Goal: Task Accomplishment & Management: Use online tool/utility

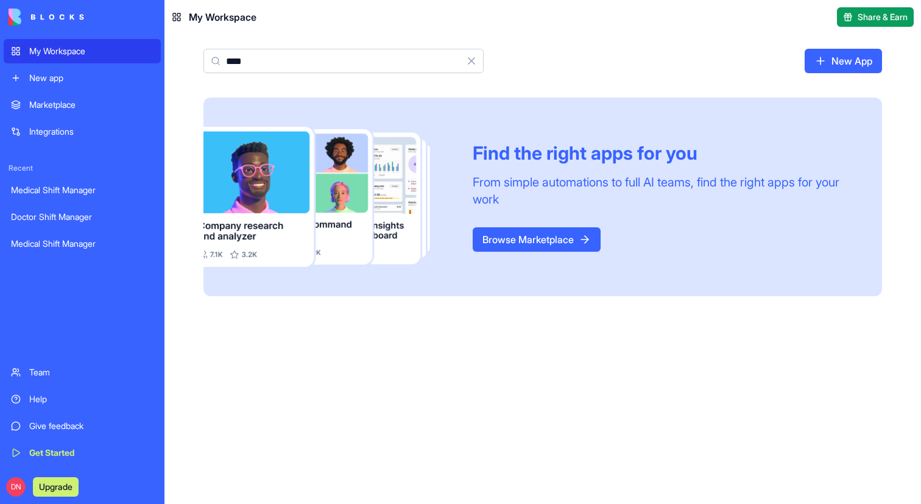
type input "****"
click at [54, 81] on div "New app" at bounding box center [91, 78] width 124 height 12
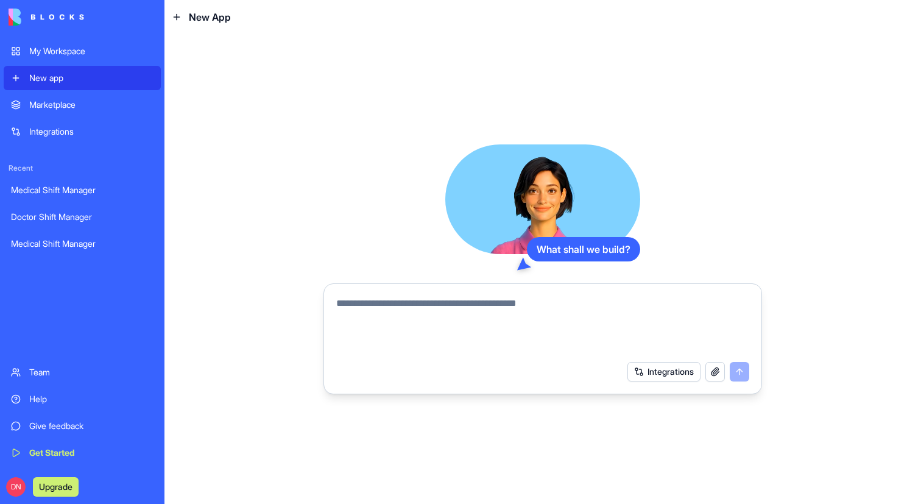
paste textarea "**********"
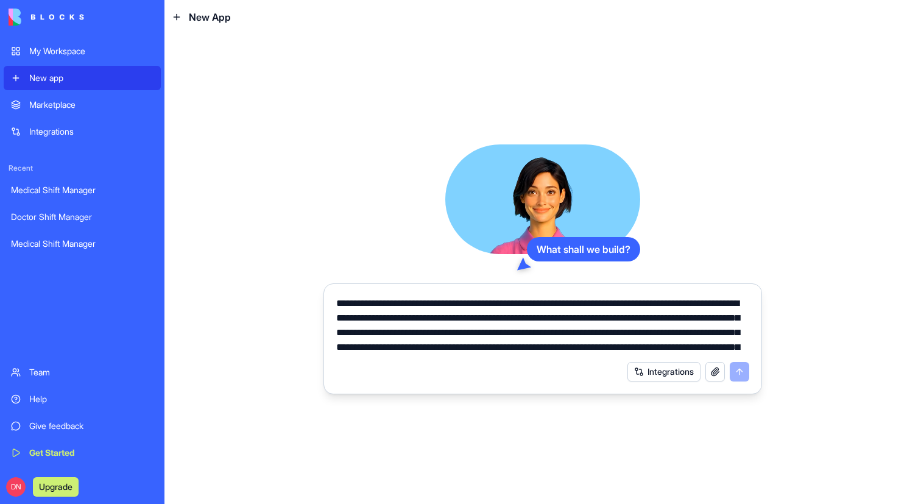
scroll to position [42, 0]
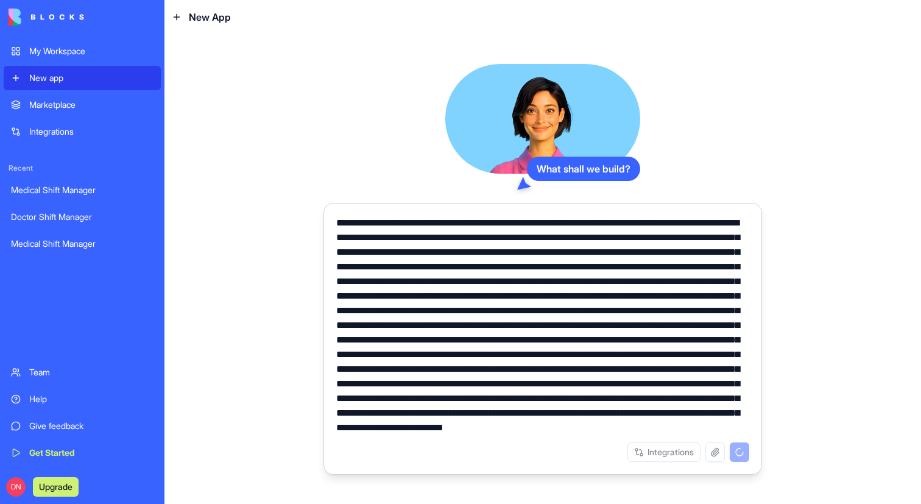
type textarea "**********"
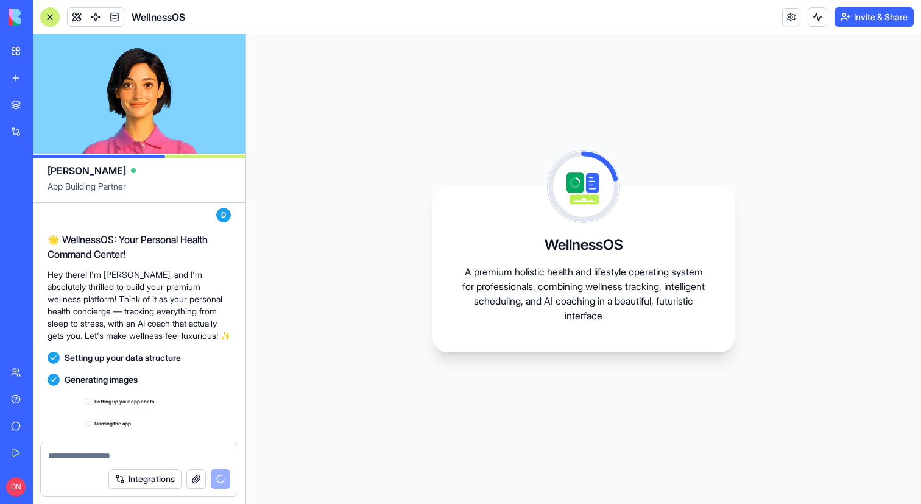
scroll to position [612, 0]
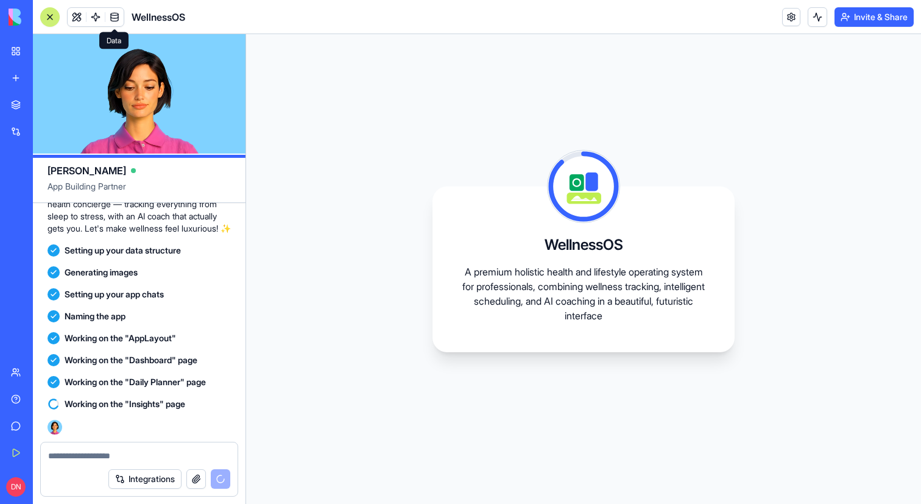
click at [115, 17] on span at bounding box center [114, 17] width 34 height 34
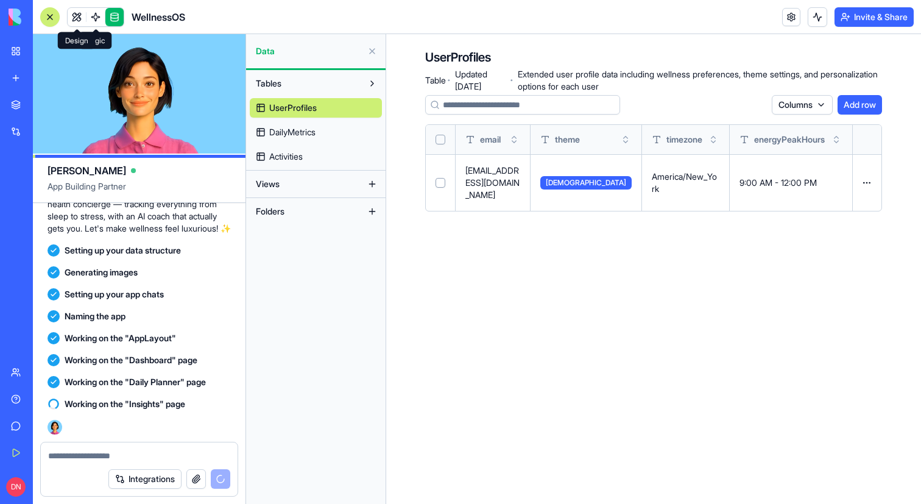
click at [47, 14] on div at bounding box center [50, 17] width 10 height 10
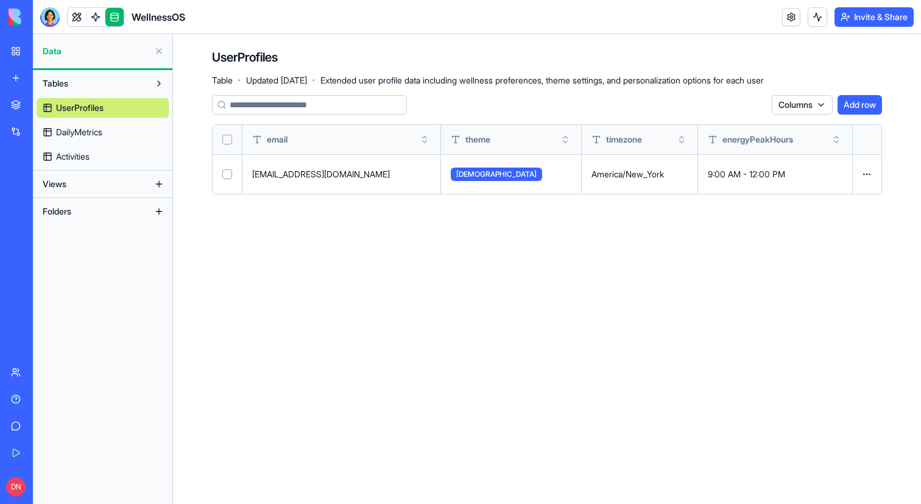
click at [96, 133] on span "DailyMetrics" at bounding box center [79, 132] width 46 height 12
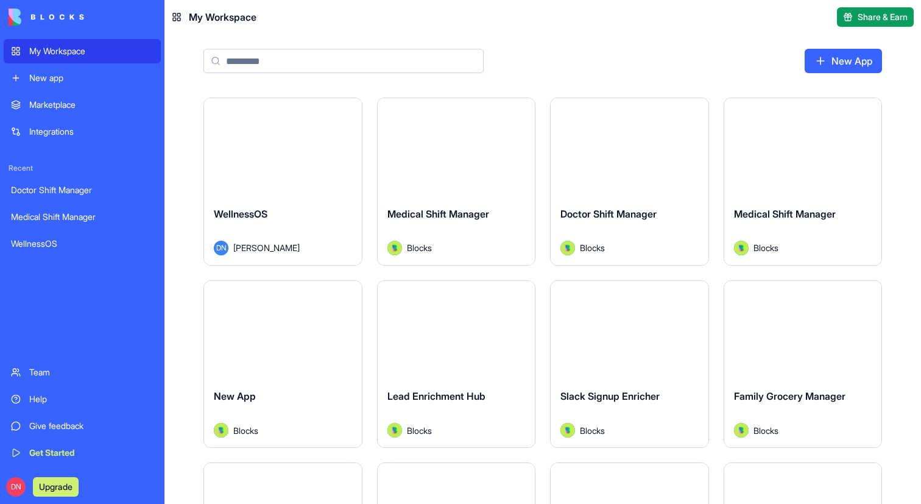
click at [228, 168] on div "Launch" at bounding box center [283, 147] width 158 height 99
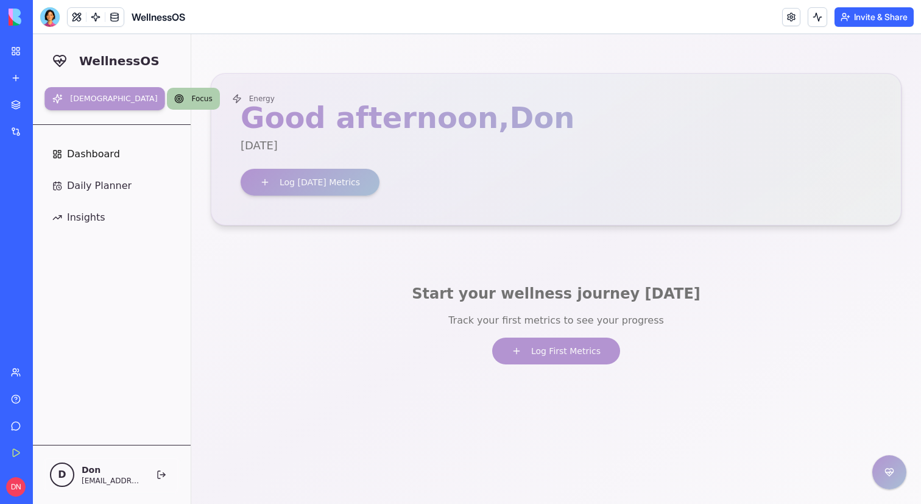
click at [191, 101] on span "Focus" at bounding box center [201, 99] width 21 height 10
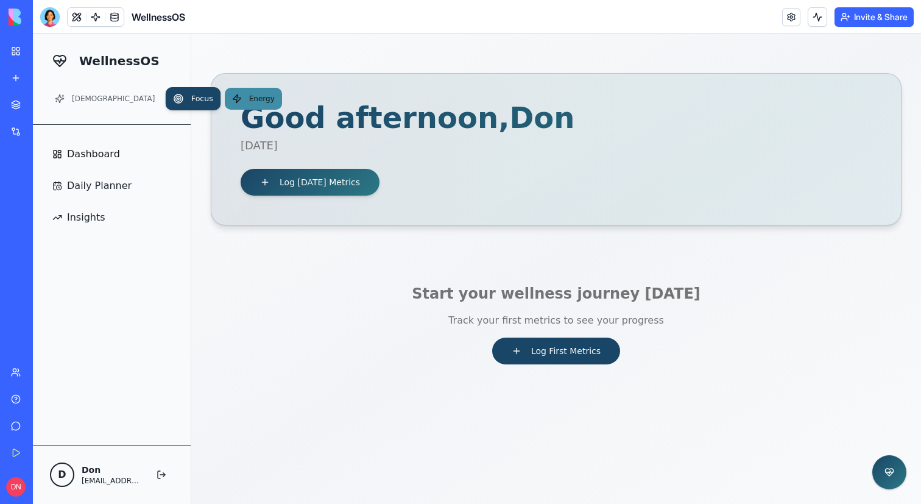
click at [249, 101] on span "Energy" at bounding box center [262, 99] width 26 height 10
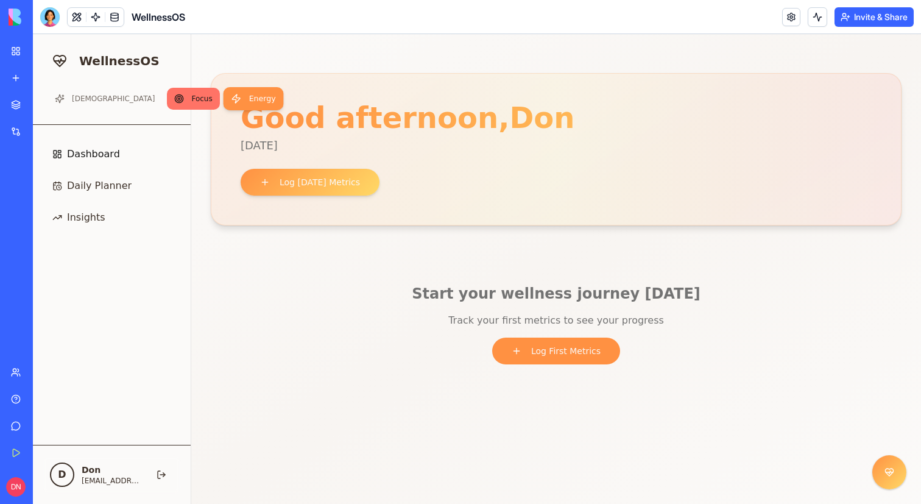
click at [167, 100] on button "Focus" at bounding box center [193, 99] width 52 height 22
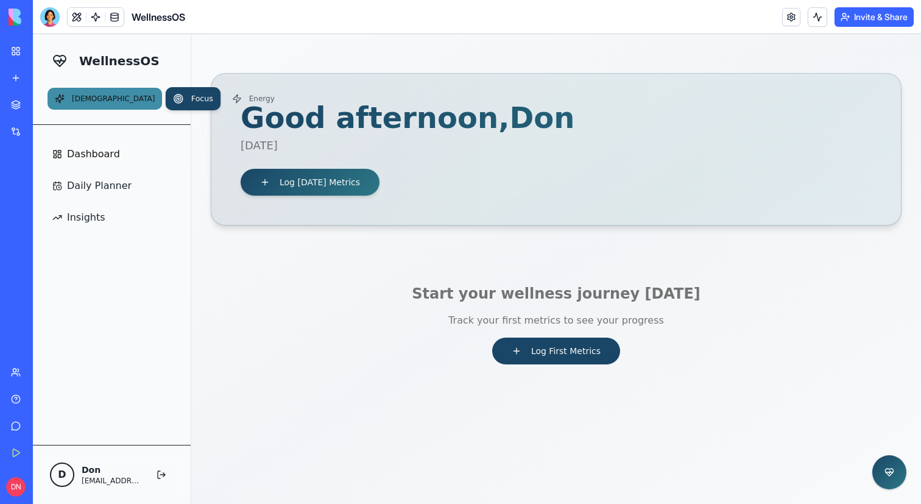
click at [52, 100] on button "Zen" at bounding box center [105, 99] width 115 height 22
click at [97, 154] on span "Dashboard" at bounding box center [93, 154] width 53 height 15
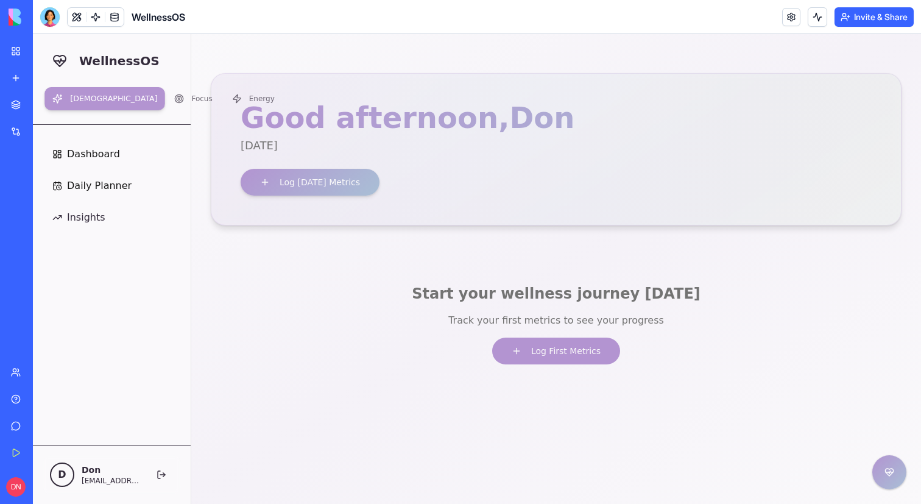
click at [102, 183] on span "Daily Planner" at bounding box center [99, 185] width 65 height 15
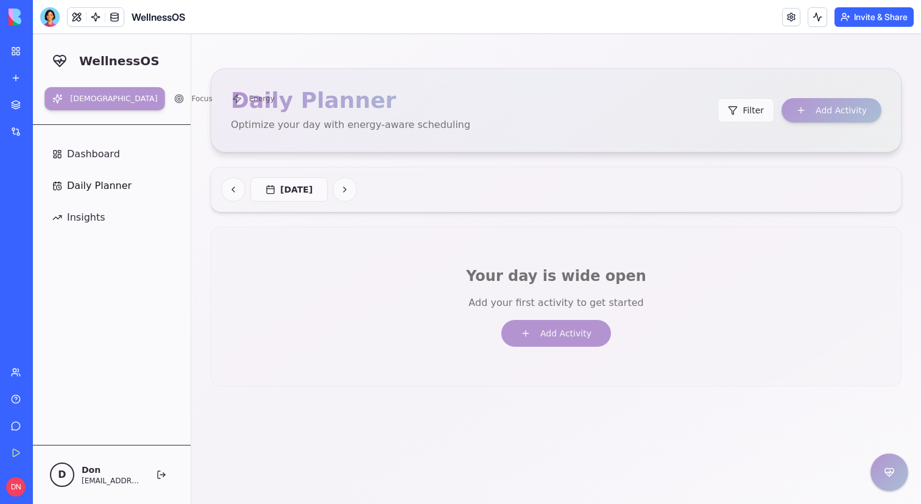
click at [881, 478] on button at bounding box center [890, 472] width 38 height 38
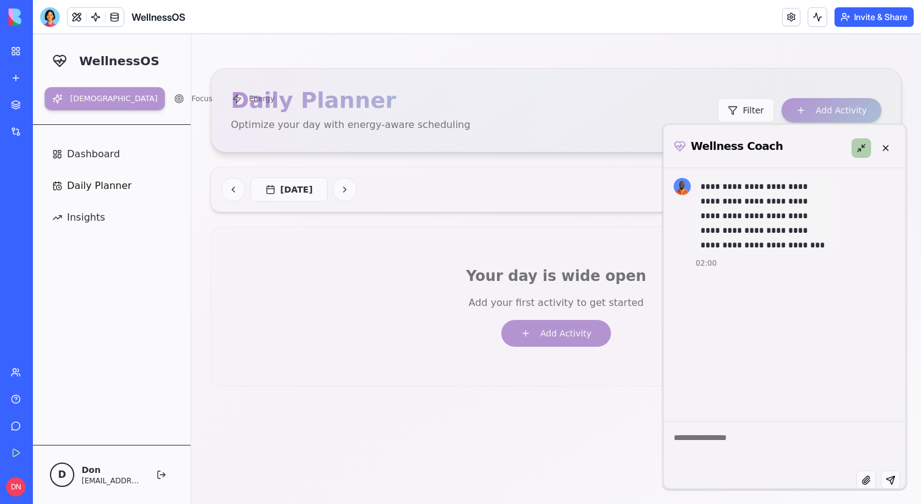
click at [855, 146] on button at bounding box center [861, 147] width 19 height 19
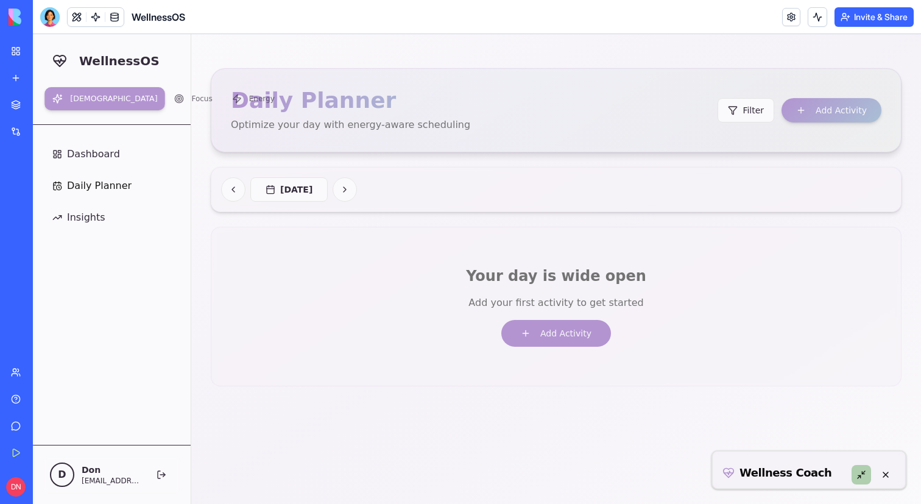
click at [861, 468] on button at bounding box center [861, 474] width 19 height 19
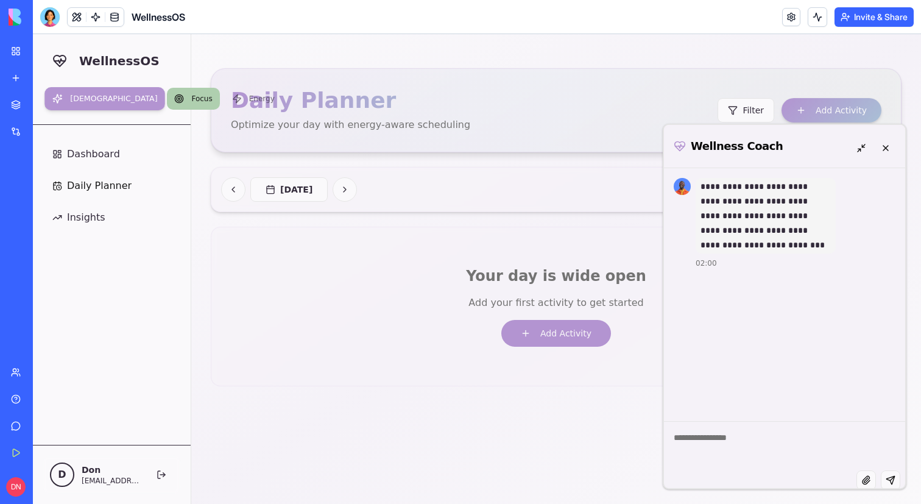
click at [167, 94] on button "Focus" at bounding box center [193, 99] width 52 height 22
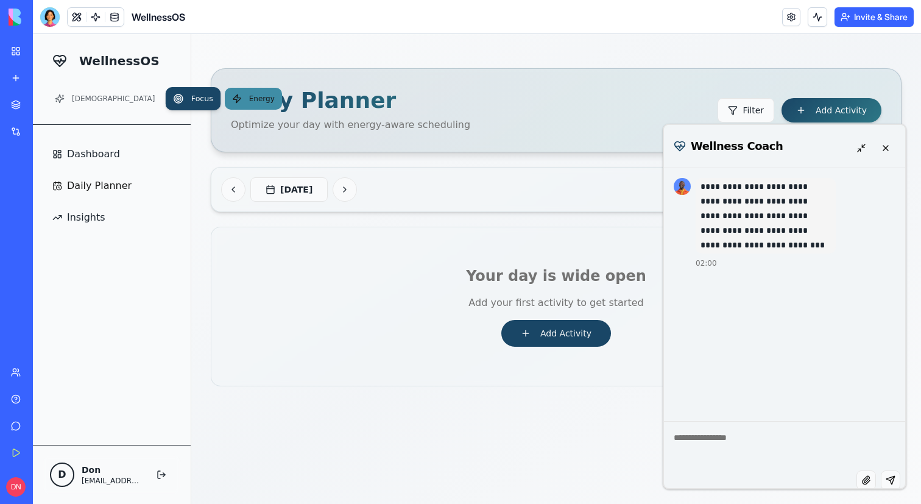
click at [249, 94] on span "Energy" at bounding box center [262, 99] width 26 height 10
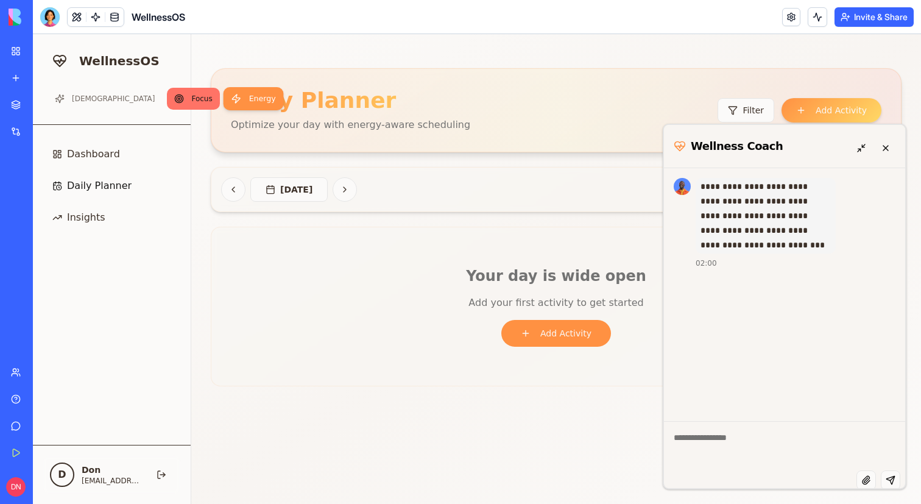
click at [167, 100] on button "Focus" at bounding box center [193, 99] width 52 height 22
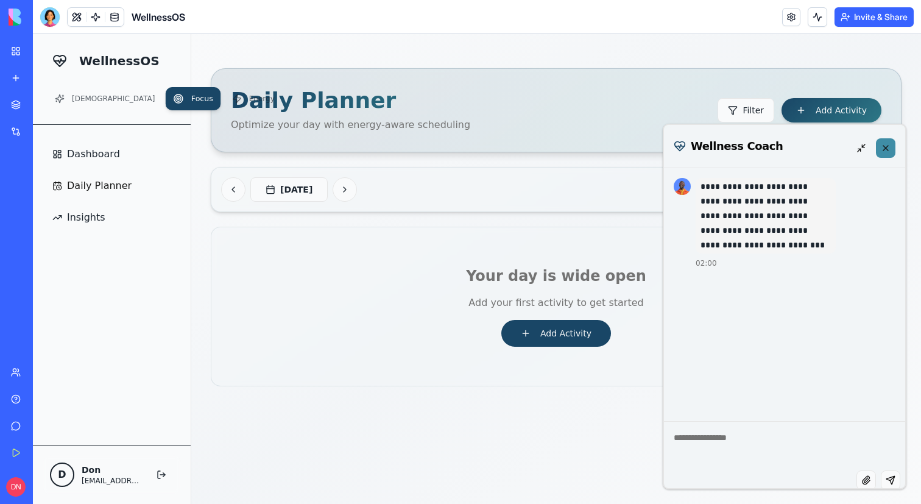
click at [885, 146] on button at bounding box center [885, 147] width 19 height 19
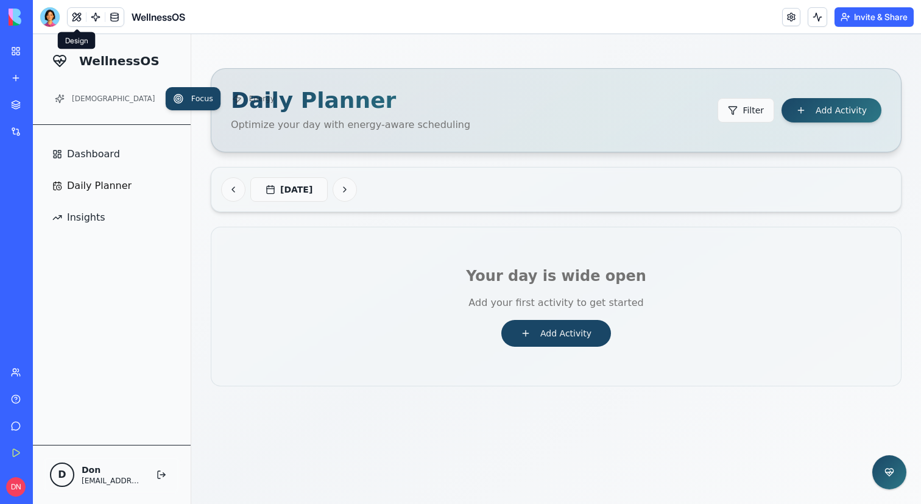
click at [77, 16] on button at bounding box center [77, 17] width 18 height 18
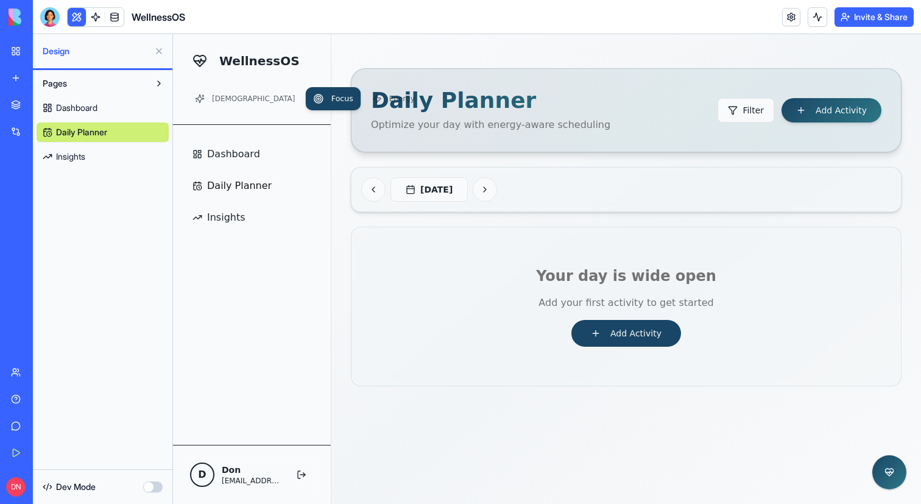
click at [104, 107] on link "Dashboard" at bounding box center [103, 107] width 132 height 19
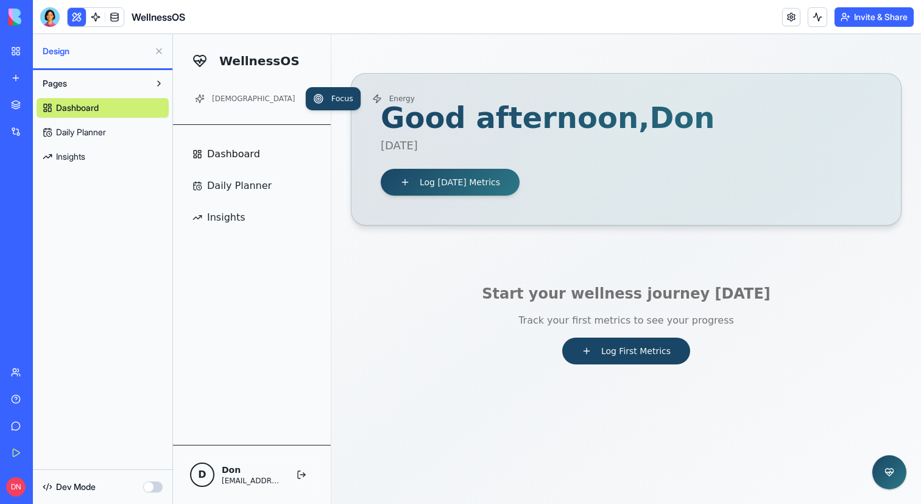
click at [96, 132] on span "Daily Planner" at bounding box center [81, 132] width 50 height 12
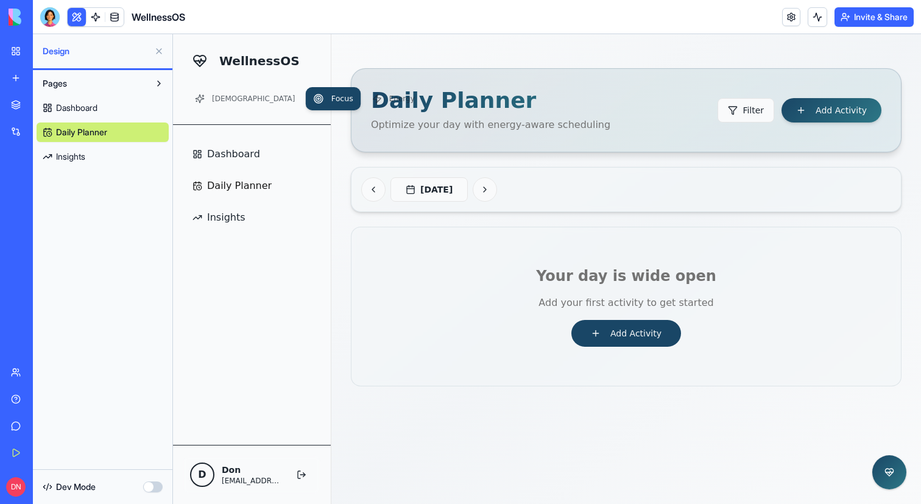
click at [96, 152] on link "Insights" at bounding box center [103, 156] width 132 height 19
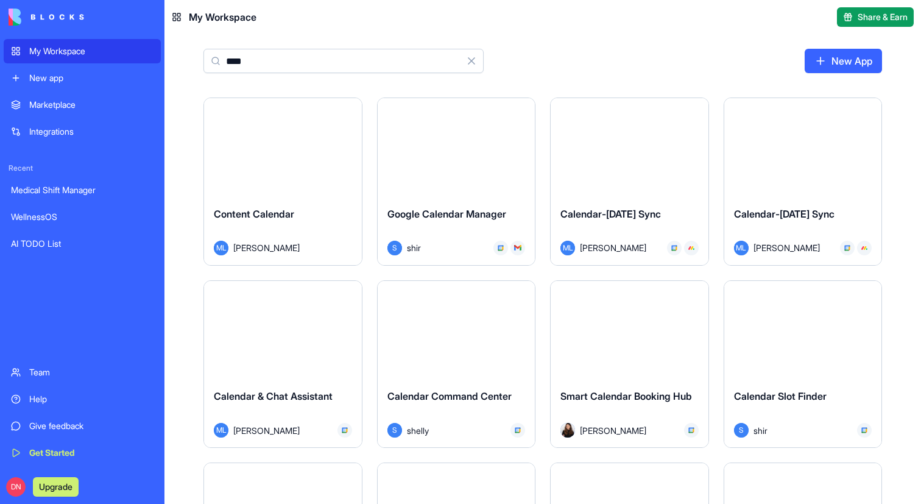
click at [281, 57] on input "****" at bounding box center [343, 61] width 280 height 24
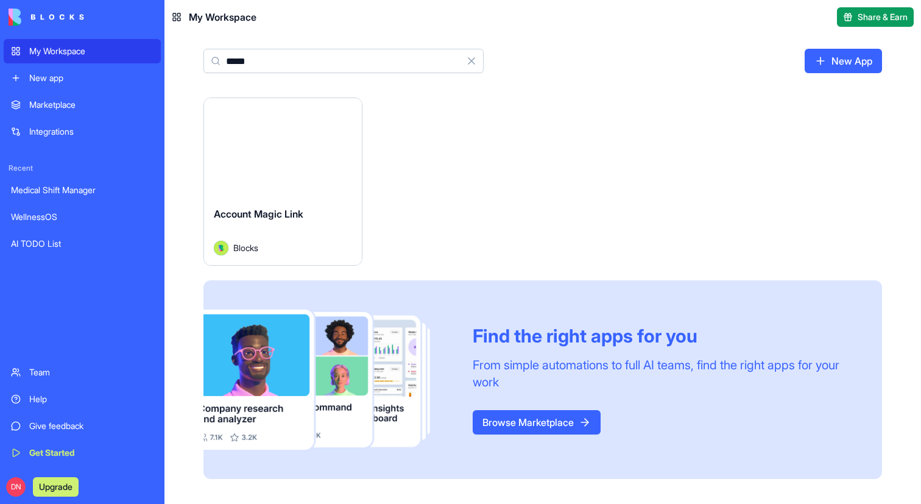
type input "*****"
click at [305, 177] on div "Launch" at bounding box center [283, 147] width 158 height 99
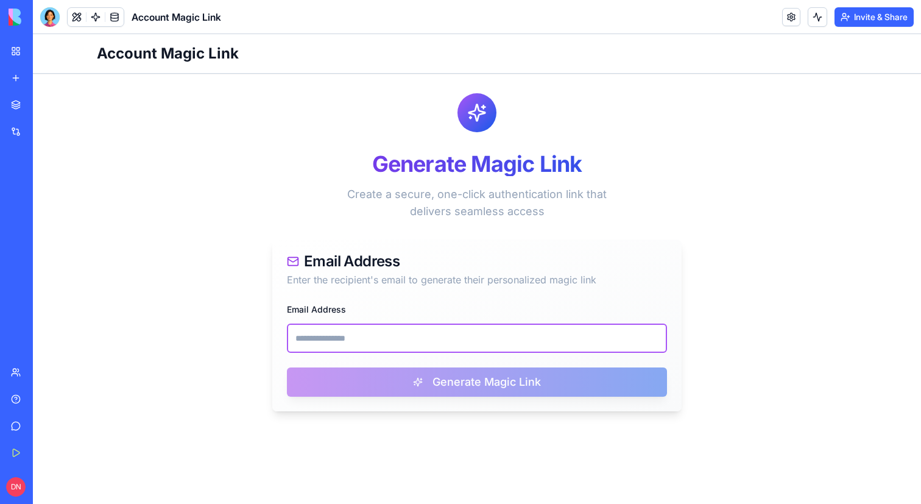
click at [318, 338] on input "Email Address" at bounding box center [477, 337] width 380 height 29
click at [150, 204] on main "Generate Magic Link Create a secure, one-click authentication link that deliver…" at bounding box center [477, 252] width 780 height 357
click at [337, 336] on input "Email Address" at bounding box center [477, 337] width 380 height 29
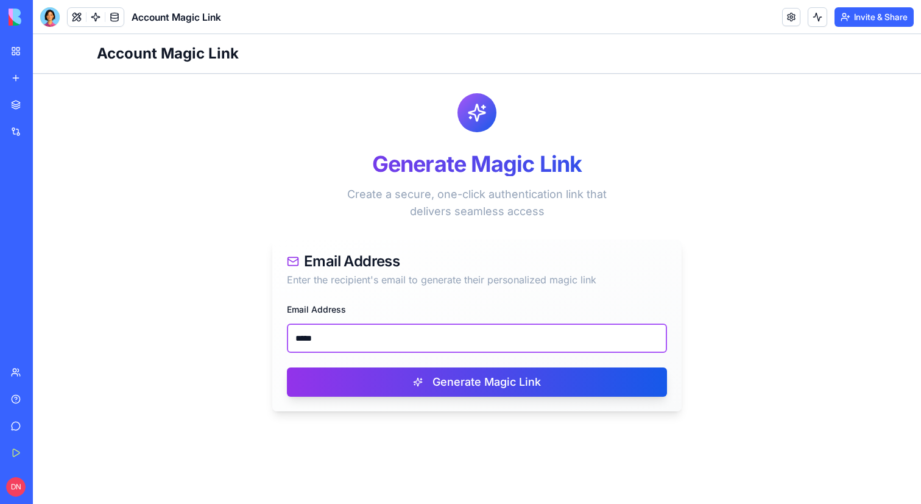
paste input "**********"
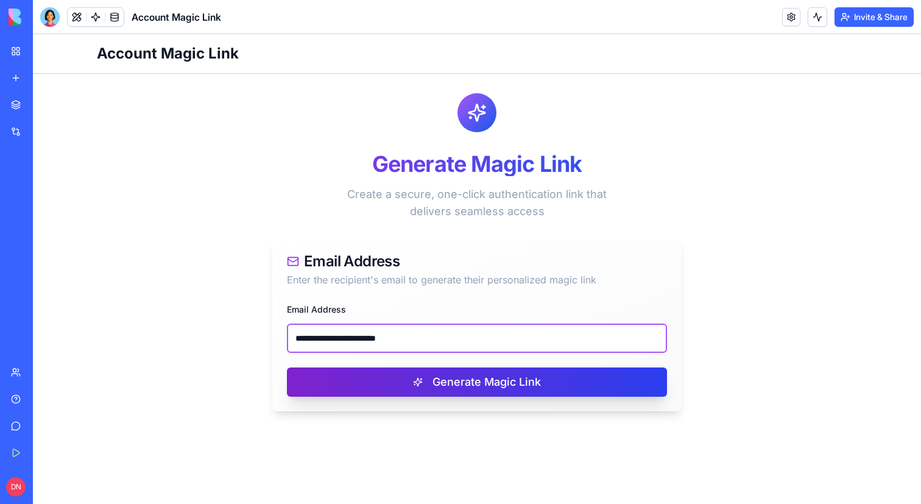
type input "**********"
click at [384, 385] on button "Generate Magic Link" at bounding box center [477, 381] width 380 height 29
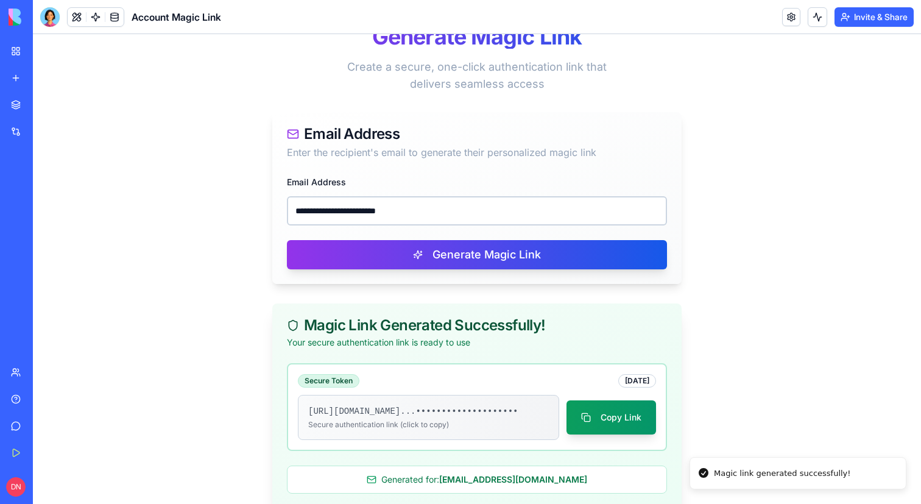
scroll to position [163, 0]
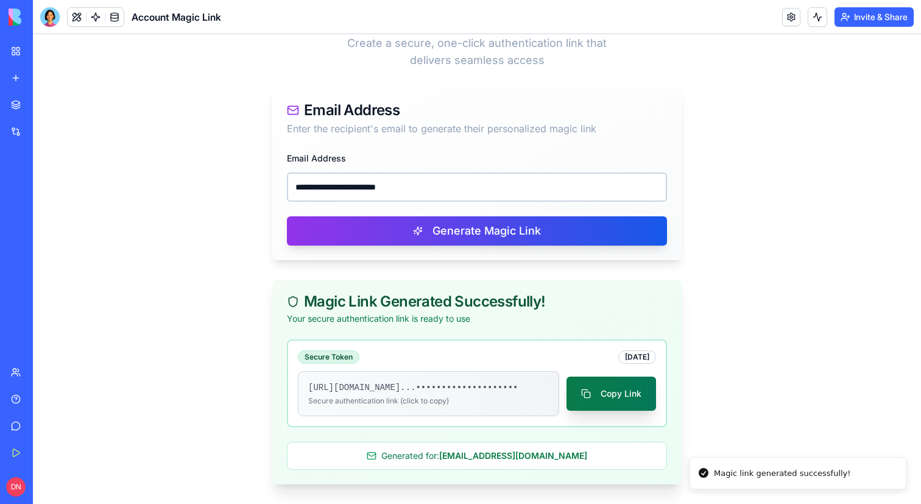
click at [604, 381] on button "Copy Link" at bounding box center [612, 393] width 90 height 34
